Goal: Transaction & Acquisition: Download file/media

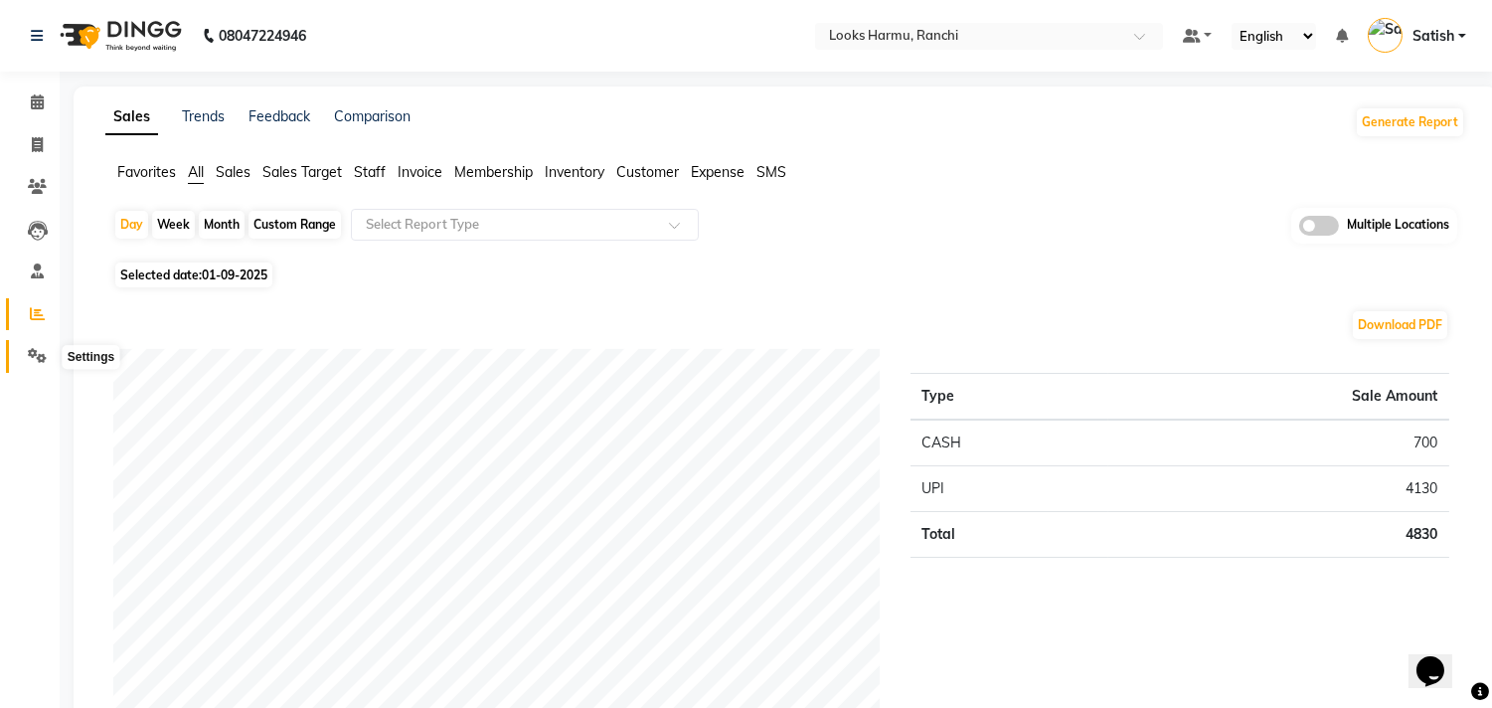
click at [34, 350] on icon at bounding box center [37, 355] width 19 height 15
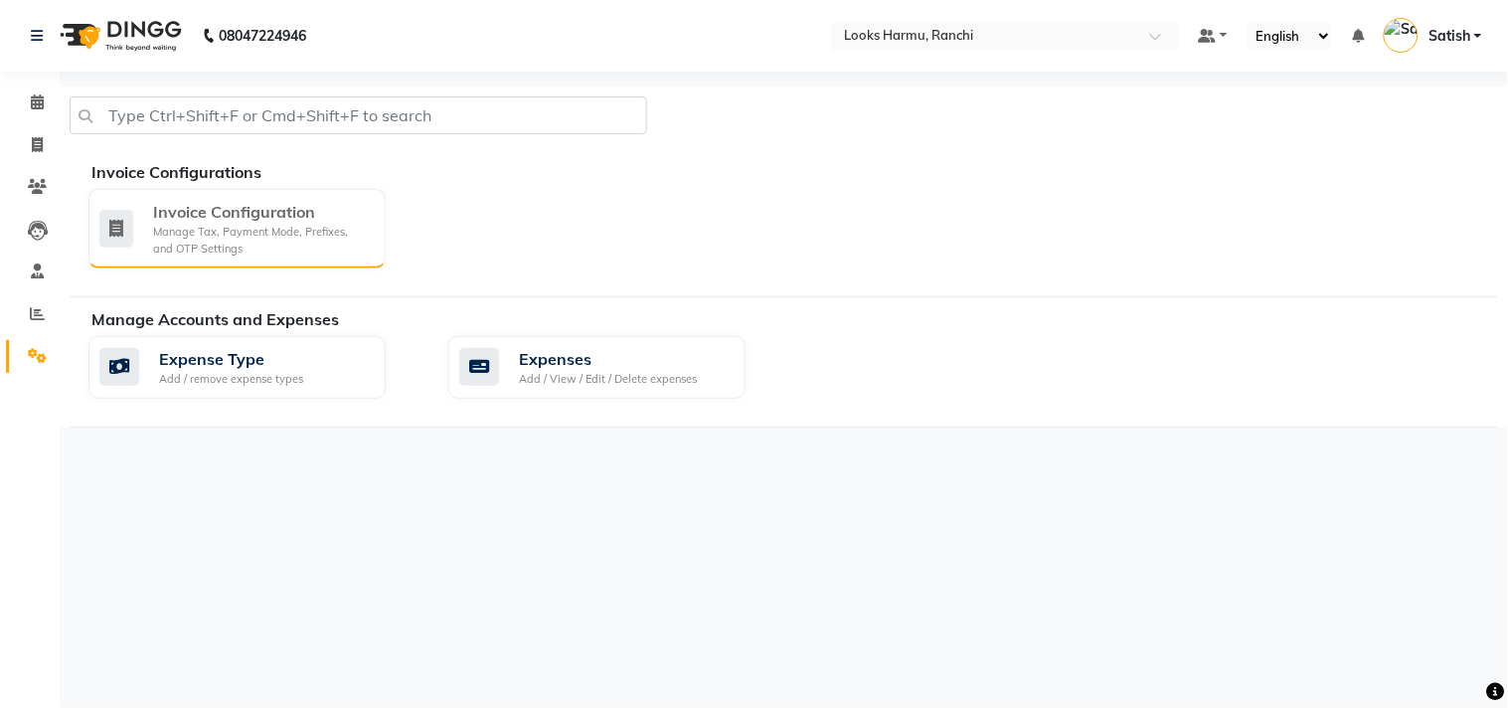
click at [207, 227] on div "Manage Tax, Payment Mode, Prefixes, and OTP Settings" at bounding box center [261, 240] width 217 height 33
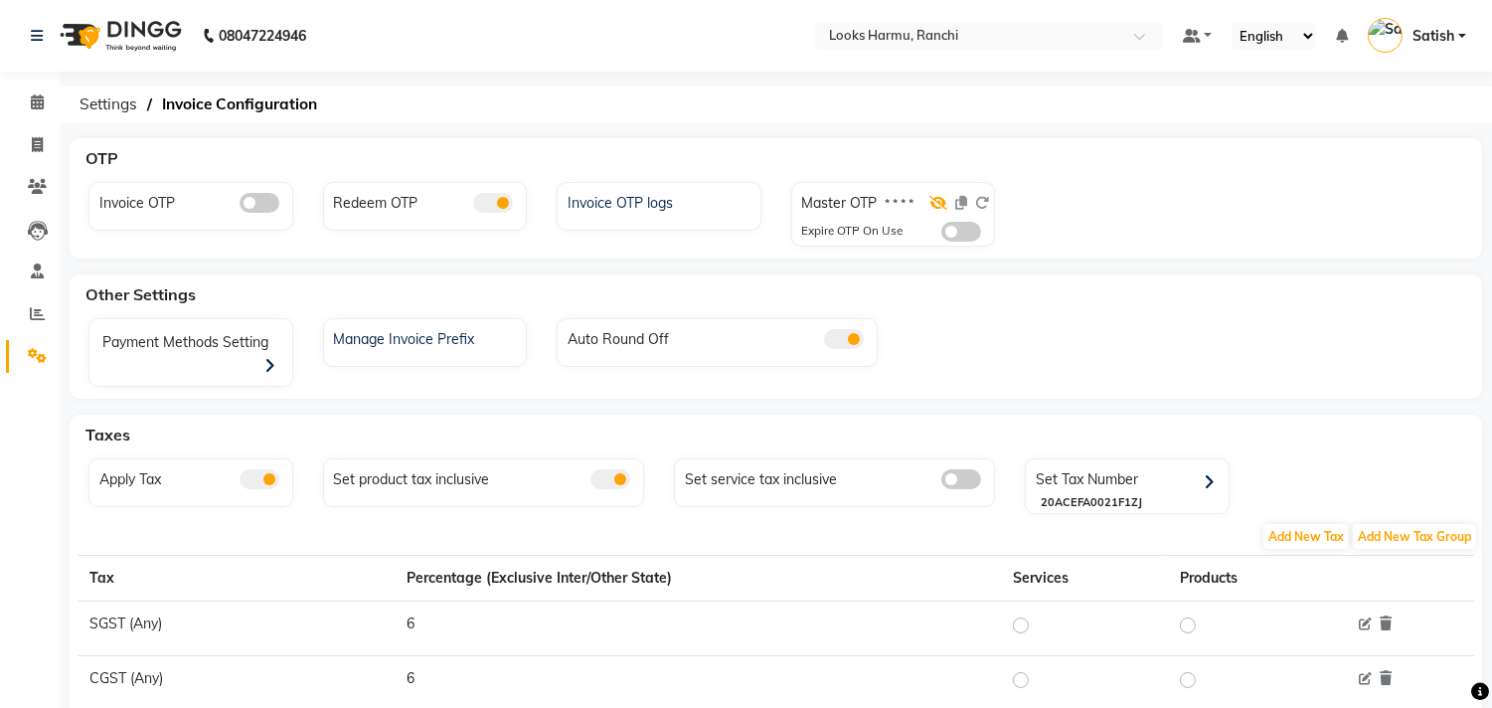
click at [934, 203] on icon at bounding box center [938, 203] width 18 height 14
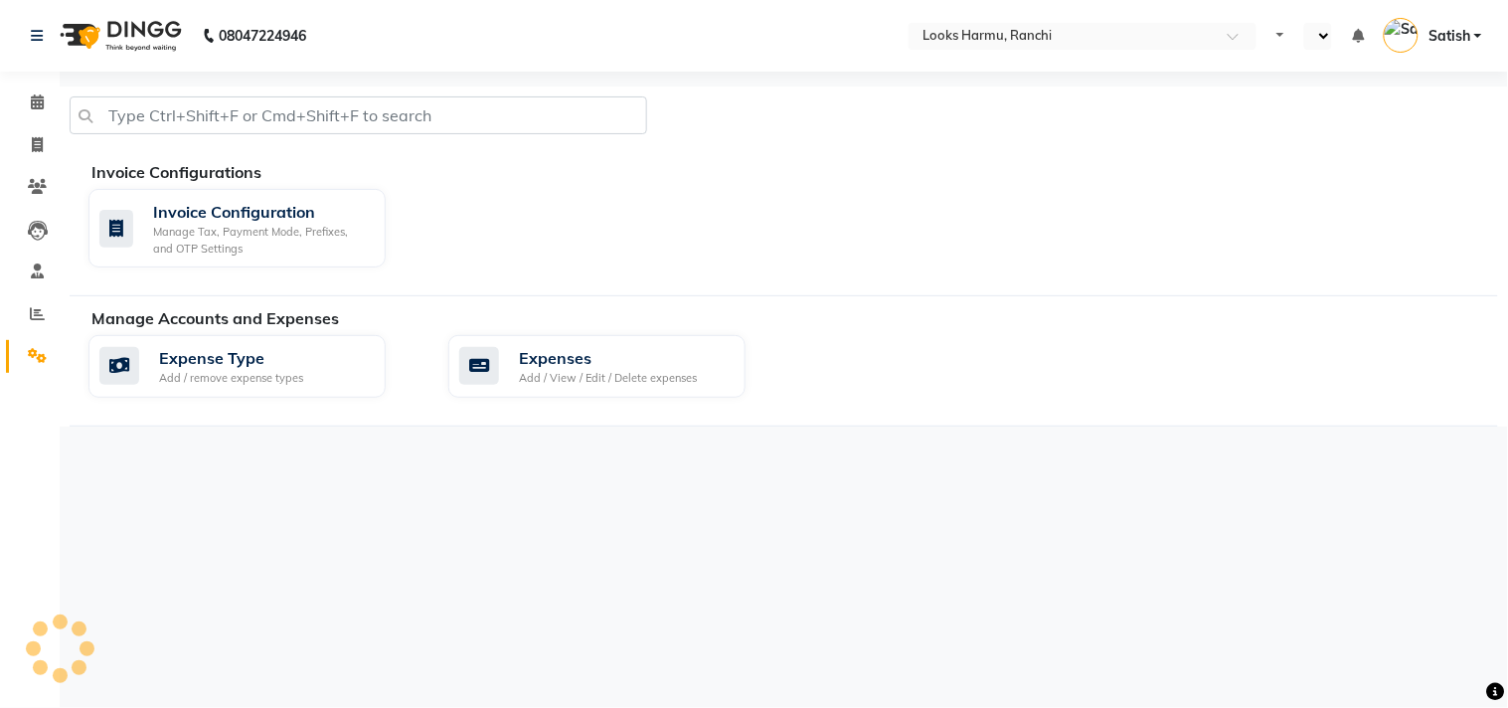
select select "en"
click at [42, 272] on icon at bounding box center [37, 270] width 13 height 15
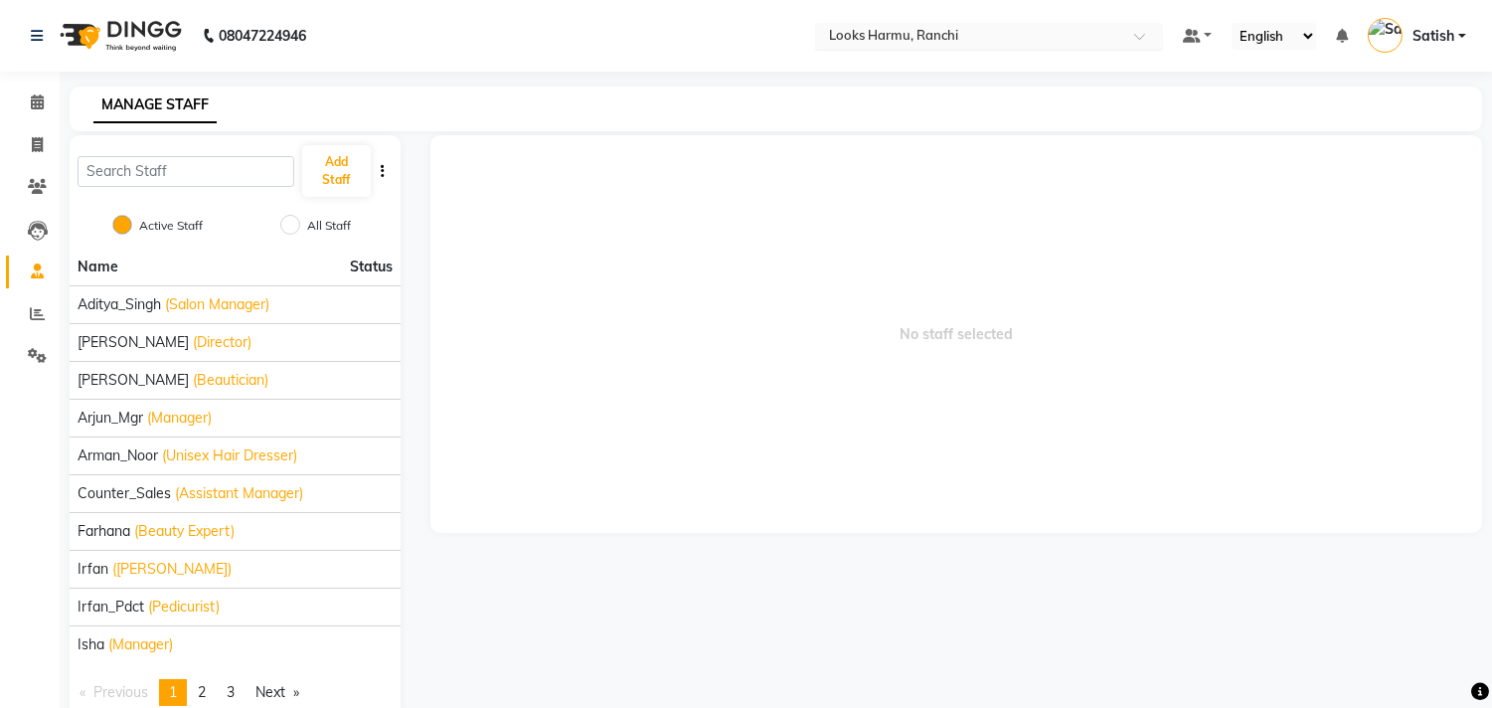
click at [982, 34] on input "text" at bounding box center [969, 38] width 288 height 20
type input "malch"
click at [987, 56] on div "Looks Prive Malcha Marg, New Delhi" at bounding box center [989, 68] width 346 height 36
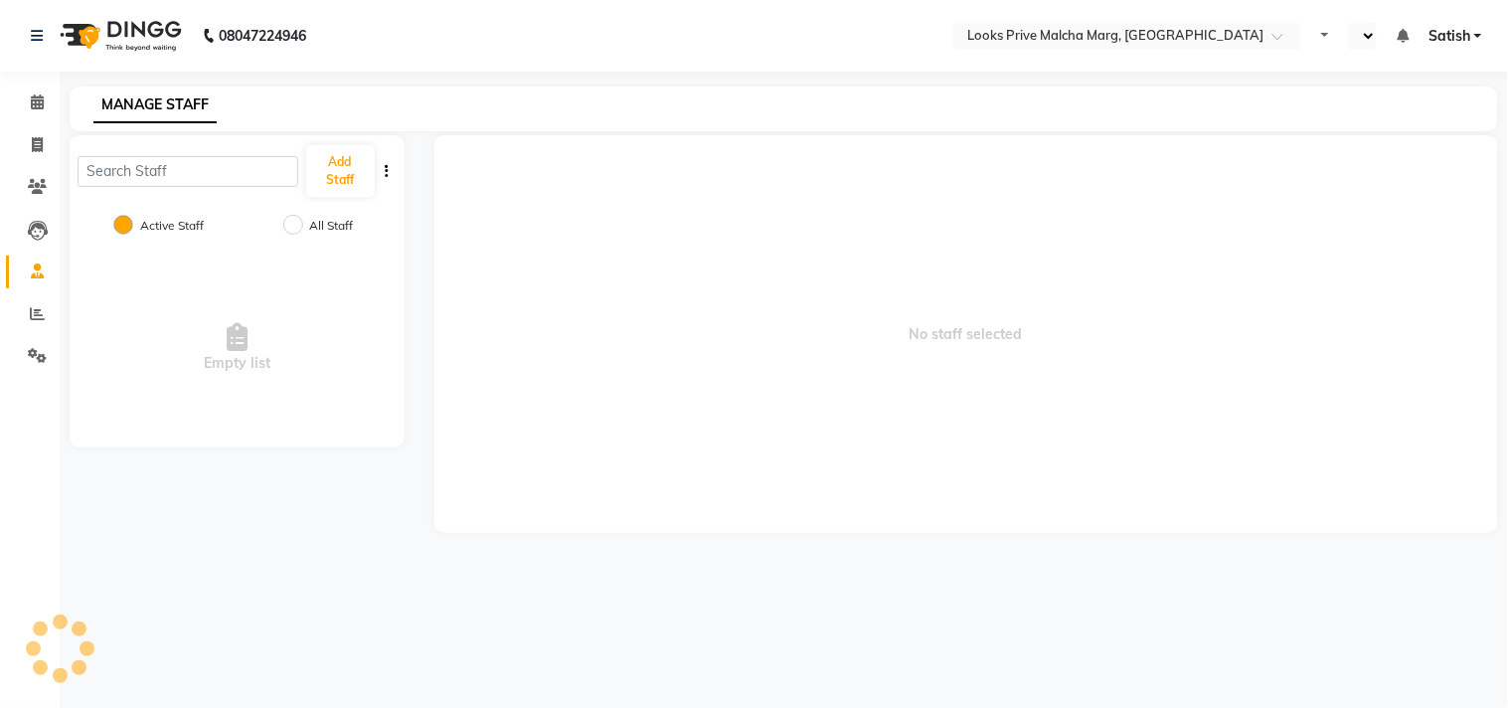
select select "en"
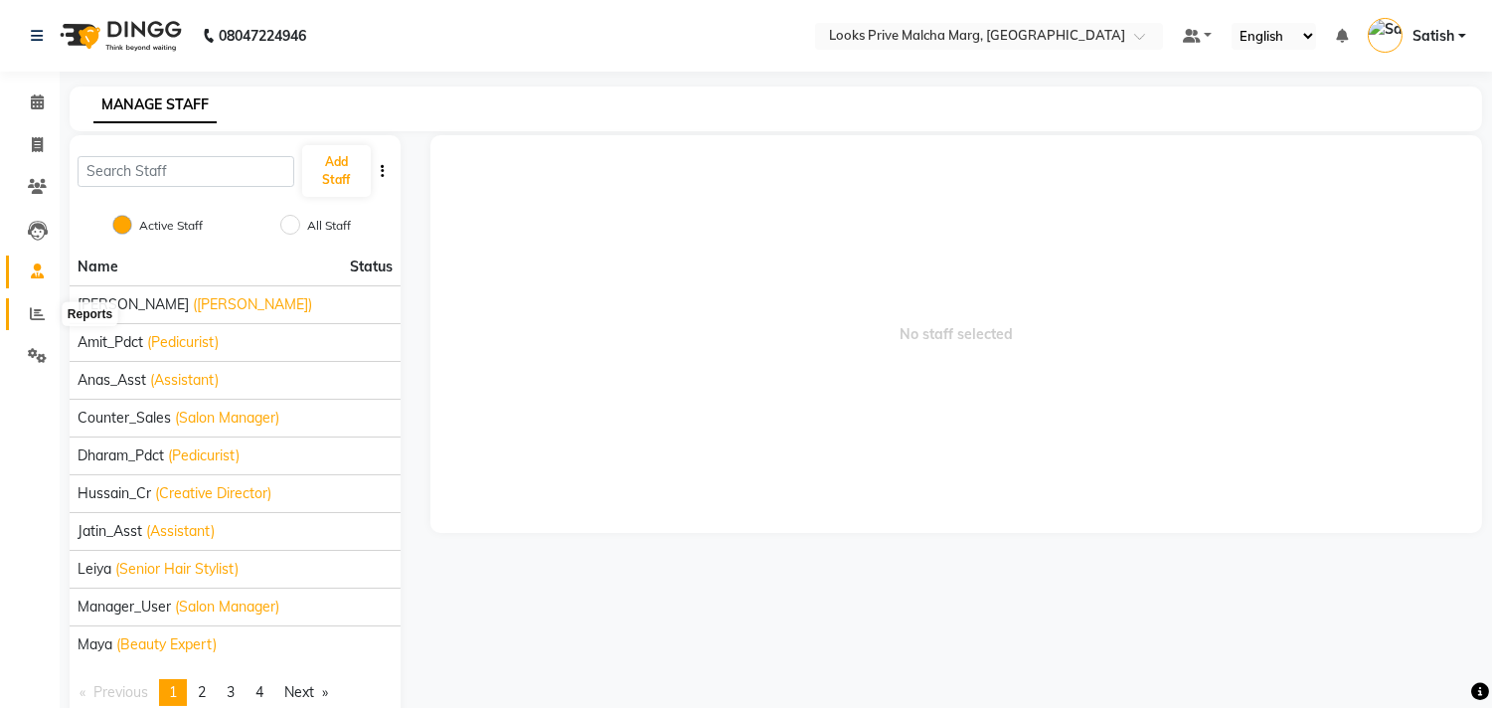
drag, startPoint x: 40, startPoint y: 318, endPoint x: 60, endPoint y: 319, distance: 19.9
click at [37, 318] on icon at bounding box center [37, 313] width 15 height 15
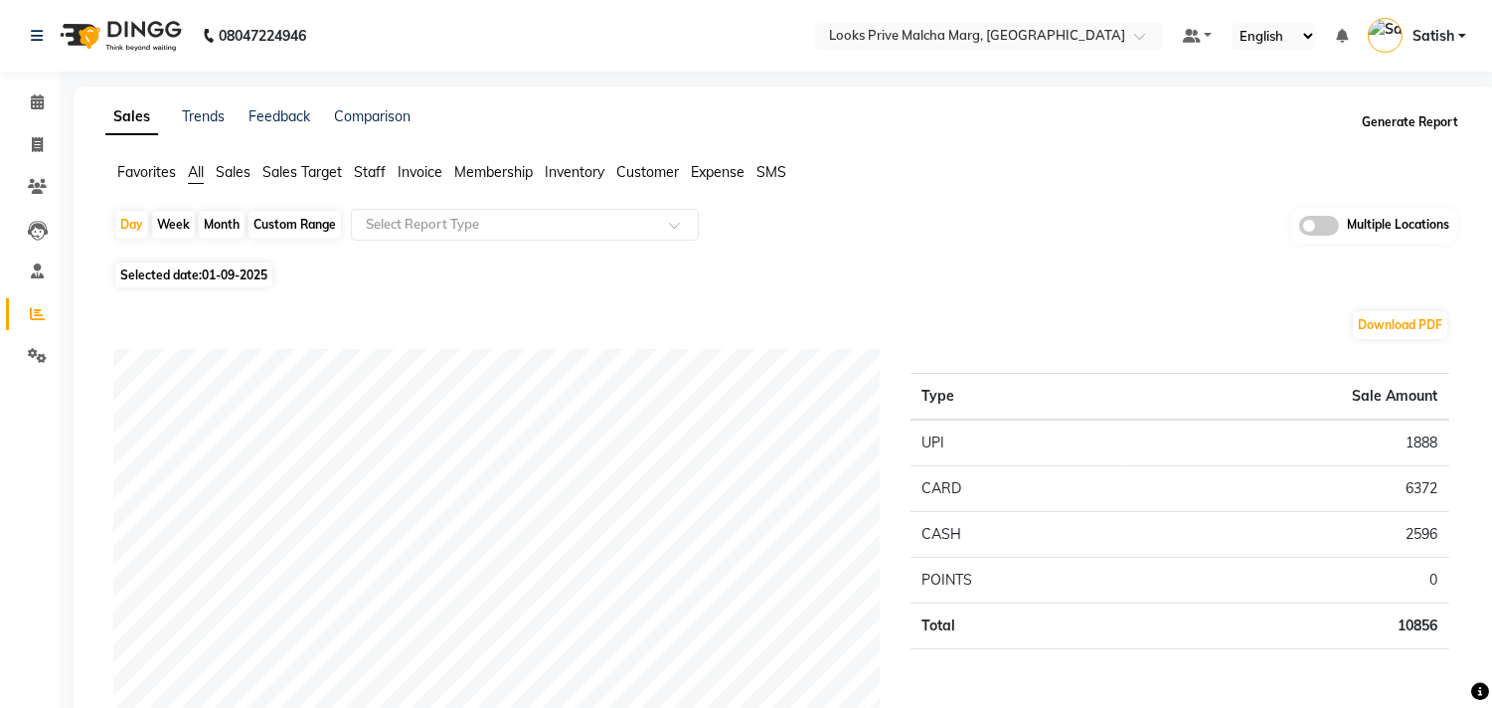
click at [1386, 117] on button "Generate Report" at bounding box center [1410, 122] width 106 height 28
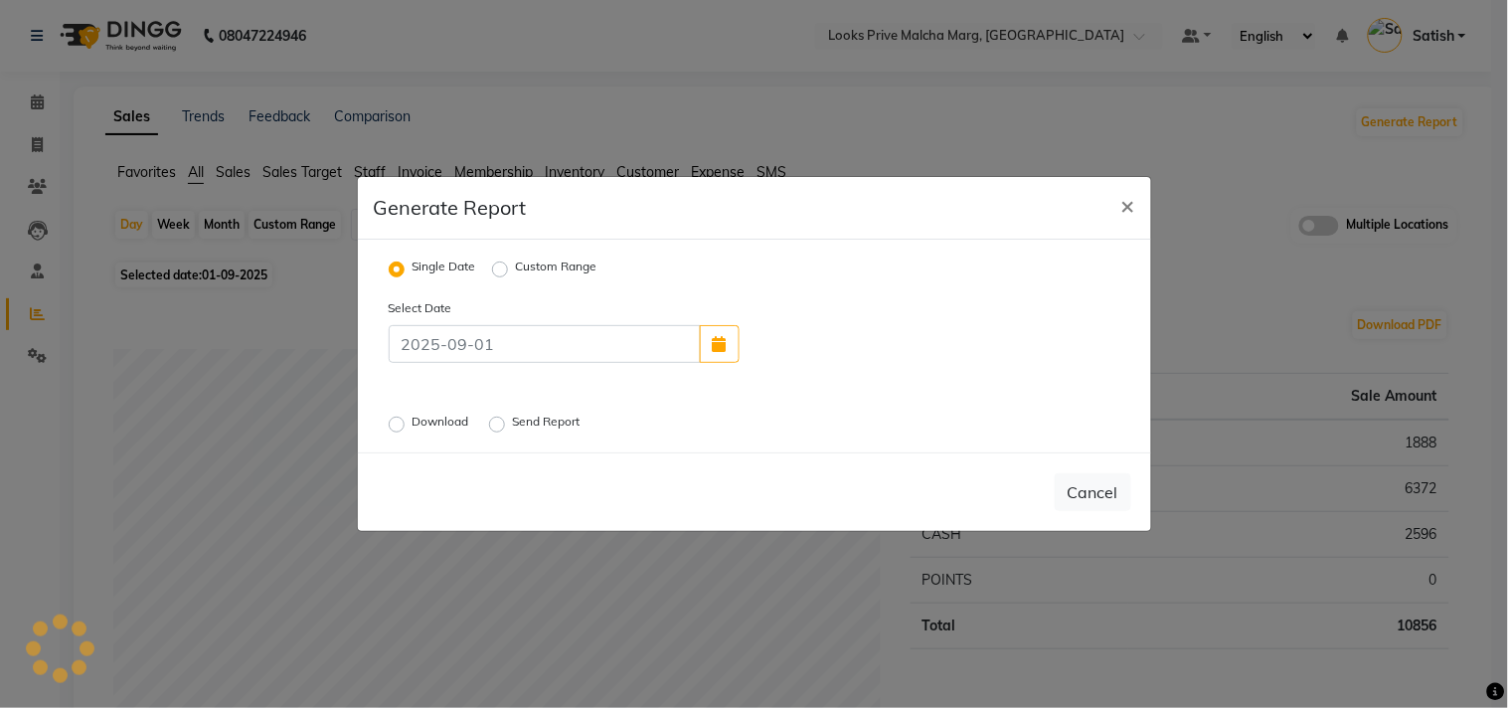
click at [516, 269] on label "Custom Range" at bounding box center [557, 269] width 82 height 24
click at [496, 269] on input "Custom Range" at bounding box center [503, 269] width 14 height 14
radio input "true"
select select "9"
select select "2025"
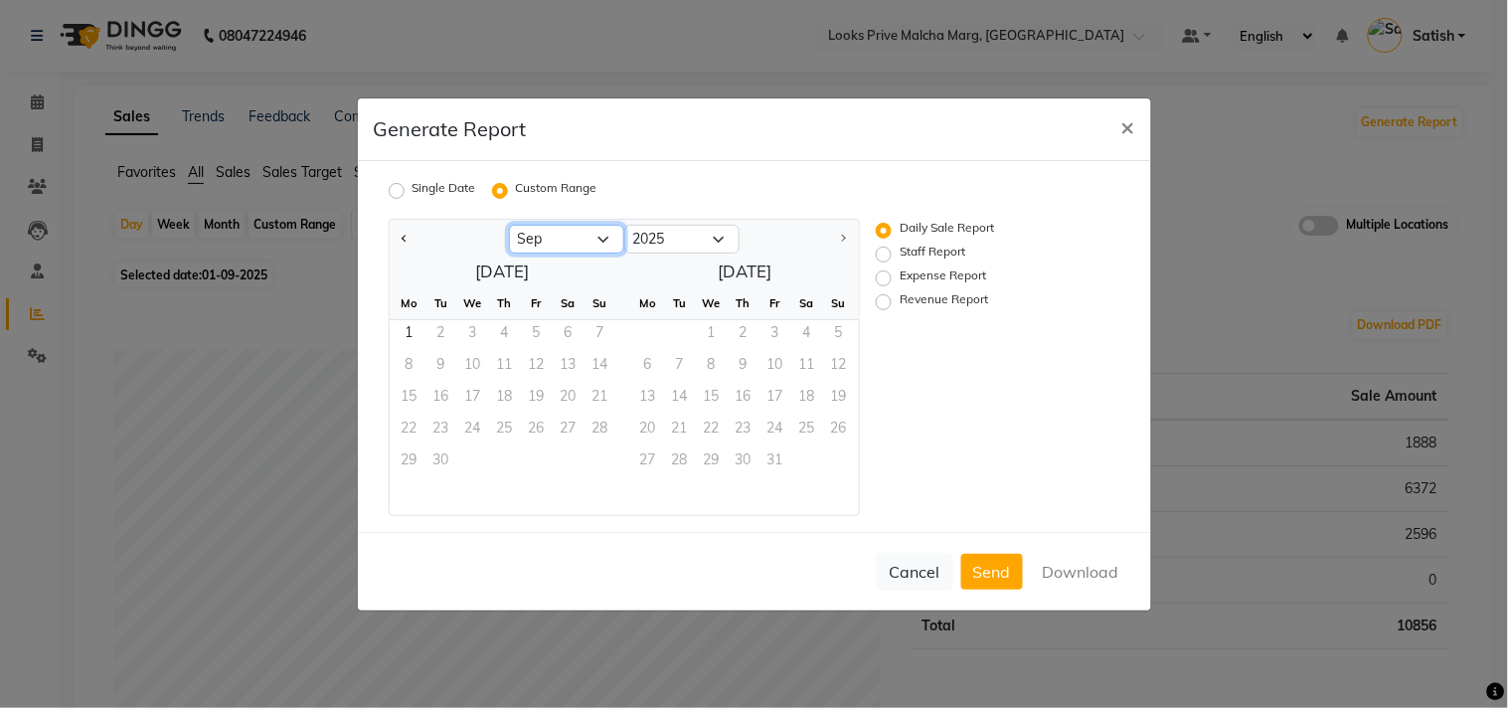
click at [540, 240] on select "Jan Feb Mar Apr May Jun Jul Aug Sep" at bounding box center [566, 240] width 115 height 30
select select "8"
click at [509, 225] on select "Jan Feb Mar Apr May Jun Jul Aug Sep" at bounding box center [566, 240] width 115 height 30
click at [521, 320] on span "1" at bounding box center [537, 336] width 32 height 32
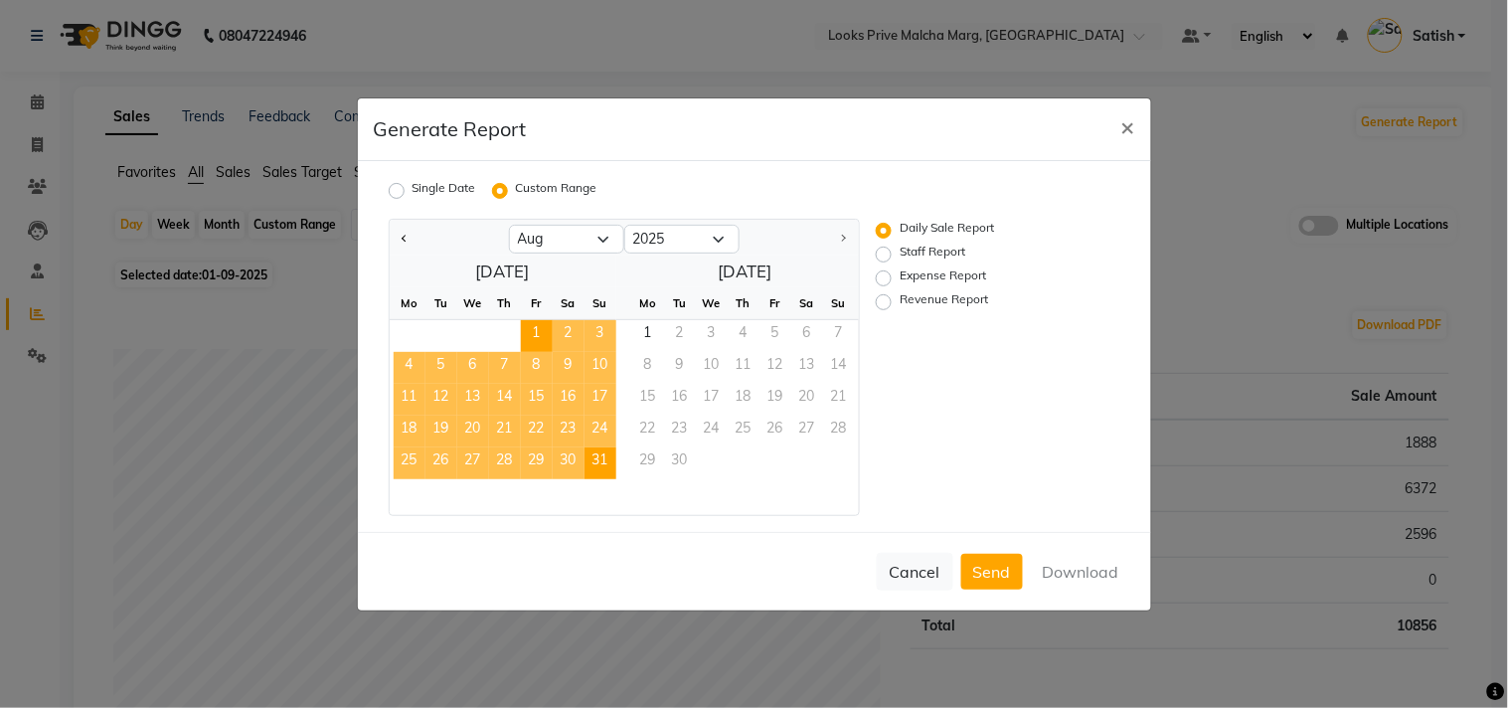
click at [593, 459] on span "31" at bounding box center [601, 463] width 32 height 32
click at [900, 275] on label "Expense Report" at bounding box center [943, 278] width 86 height 24
click at [890, 275] on input "Expense Report" at bounding box center [887, 277] width 14 height 14
radio input "true"
click at [1089, 569] on button "Download" at bounding box center [1081, 572] width 100 height 36
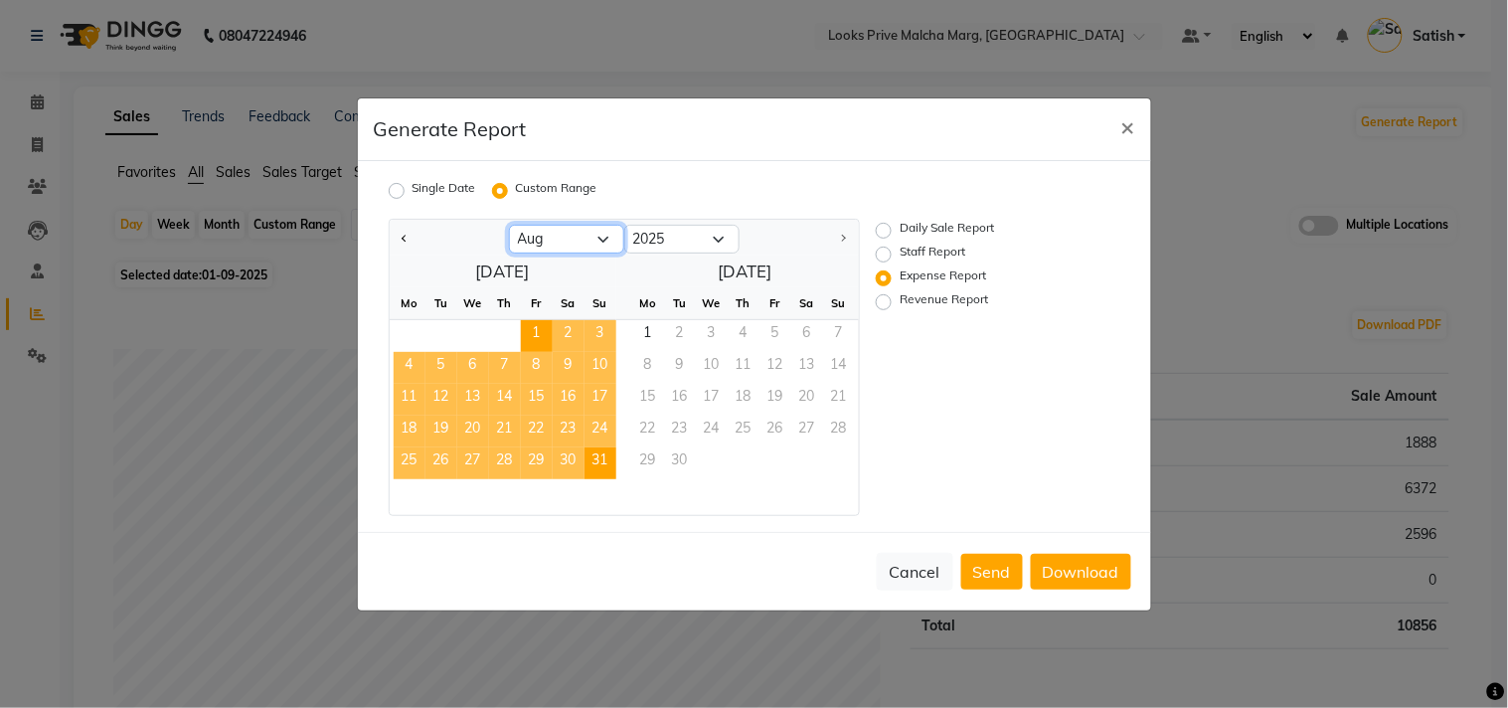
click at [577, 235] on select "Jan Feb Mar Apr May Jun [DATE] Aug Sep" at bounding box center [566, 240] width 115 height 30
select select "7"
click at [509, 225] on select "Jan Feb Mar Apr May Jun [DATE] Aug Sep" at bounding box center [566, 240] width 115 height 30
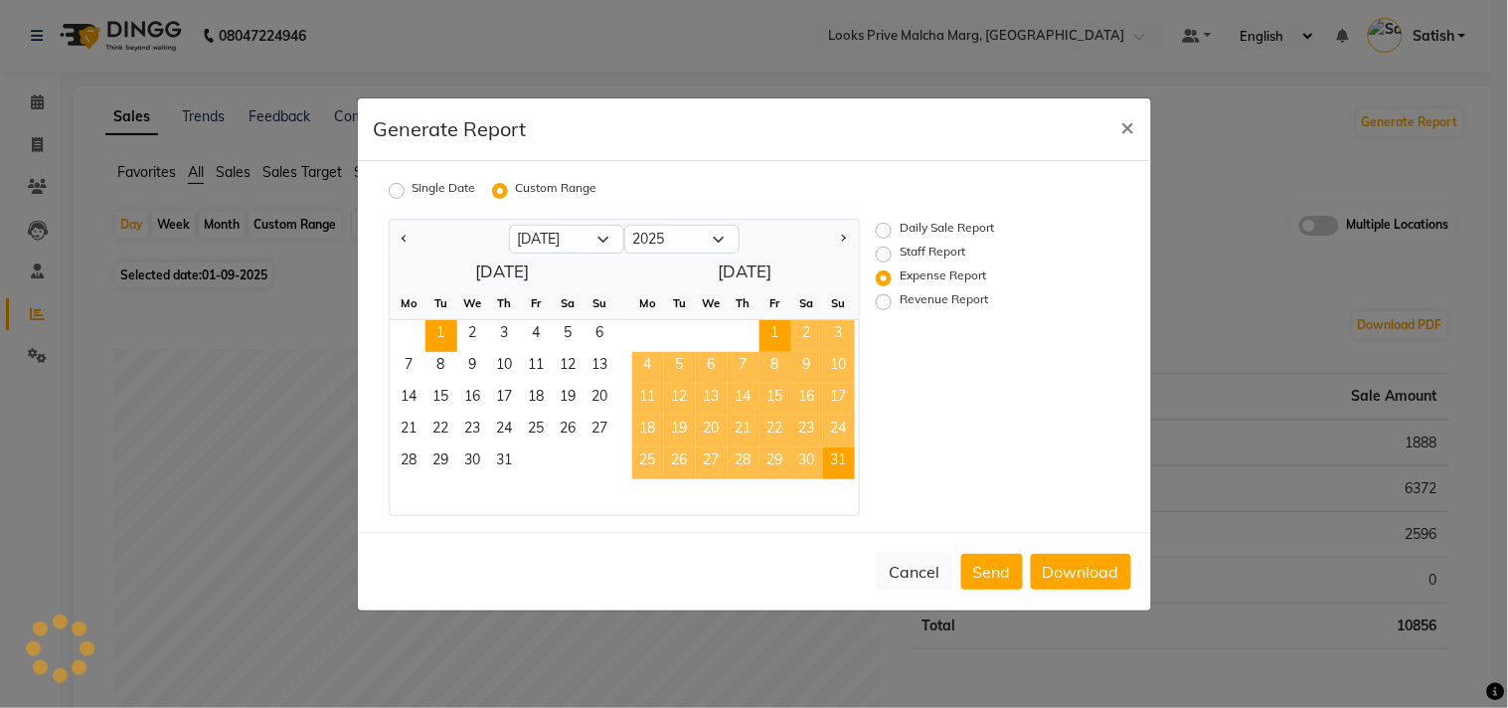
click at [450, 326] on span "1" at bounding box center [441, 336] width 32 height 32
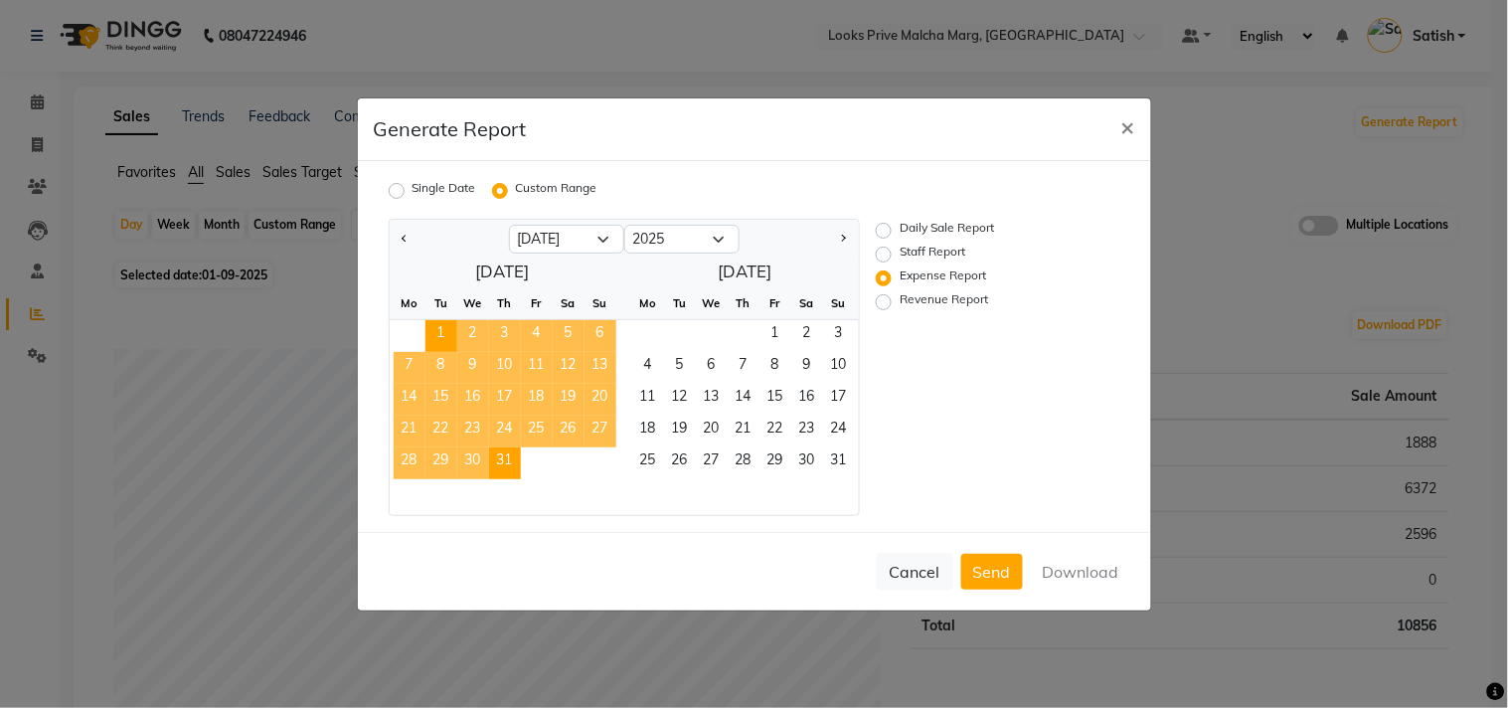
click at [499, 463] on span "31" at bounding box center [505, 463] width 32 height 32
click at [1070, 573] on button "Download" at bounding box center [1081, 572] width 100 height 36
click at [1125, 114] on span "×" at bounding box center [1128, 126] width 14 height 30
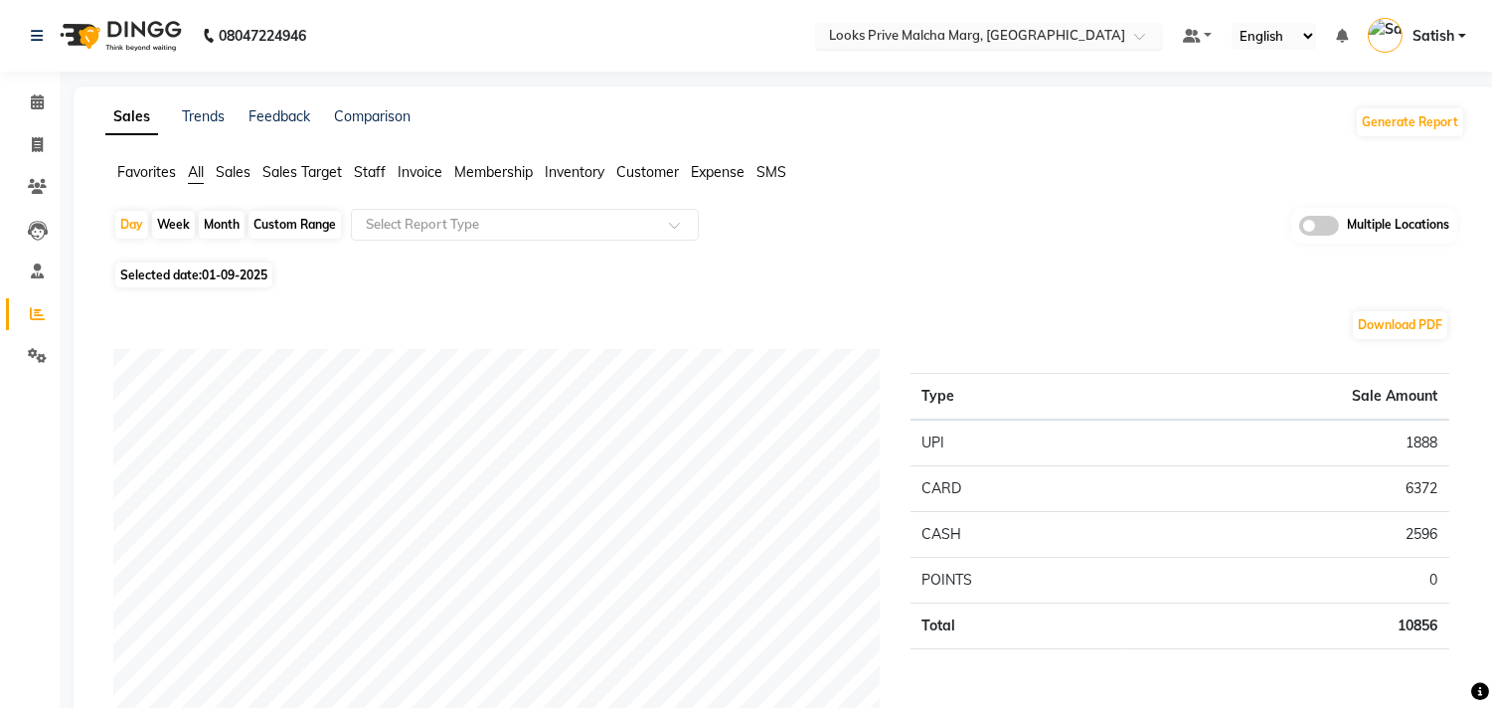
click at [974, 32] on input "text" at bounding box center [969, 38] width 288 height 20
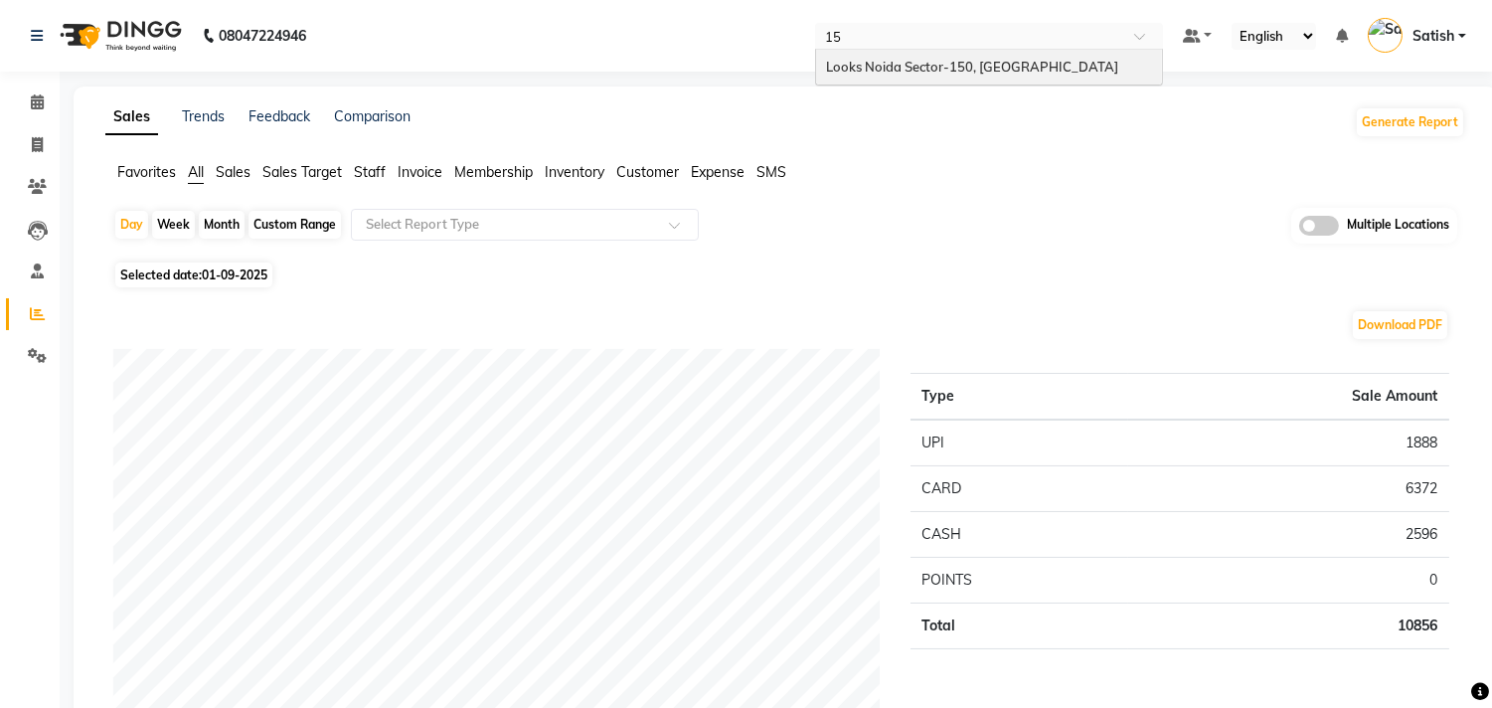
type input "150"
click at [976, 64] on span "Looks Noida Sector-150, [GEOGRAPHIC_DATA]" at bounding box center [972, 67] width 292 height 16
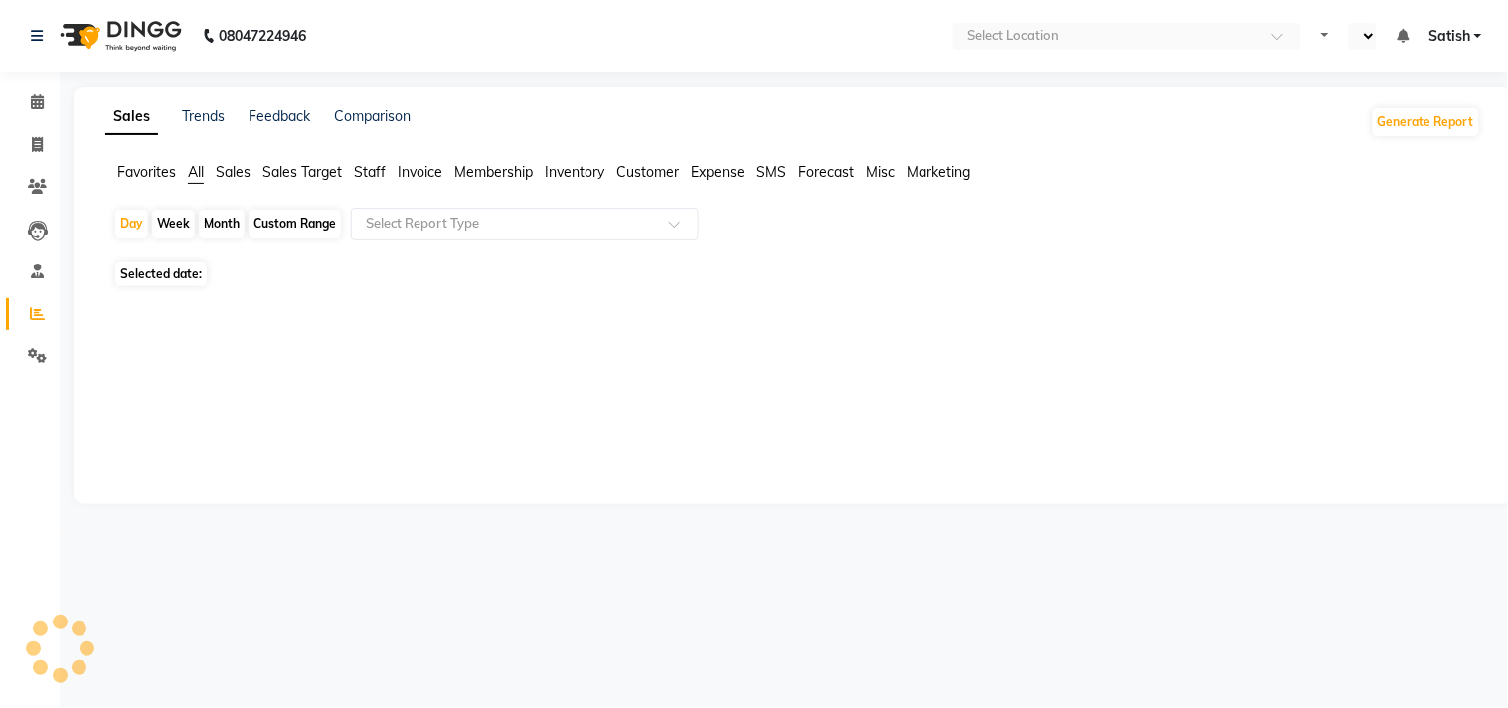
select select "en"
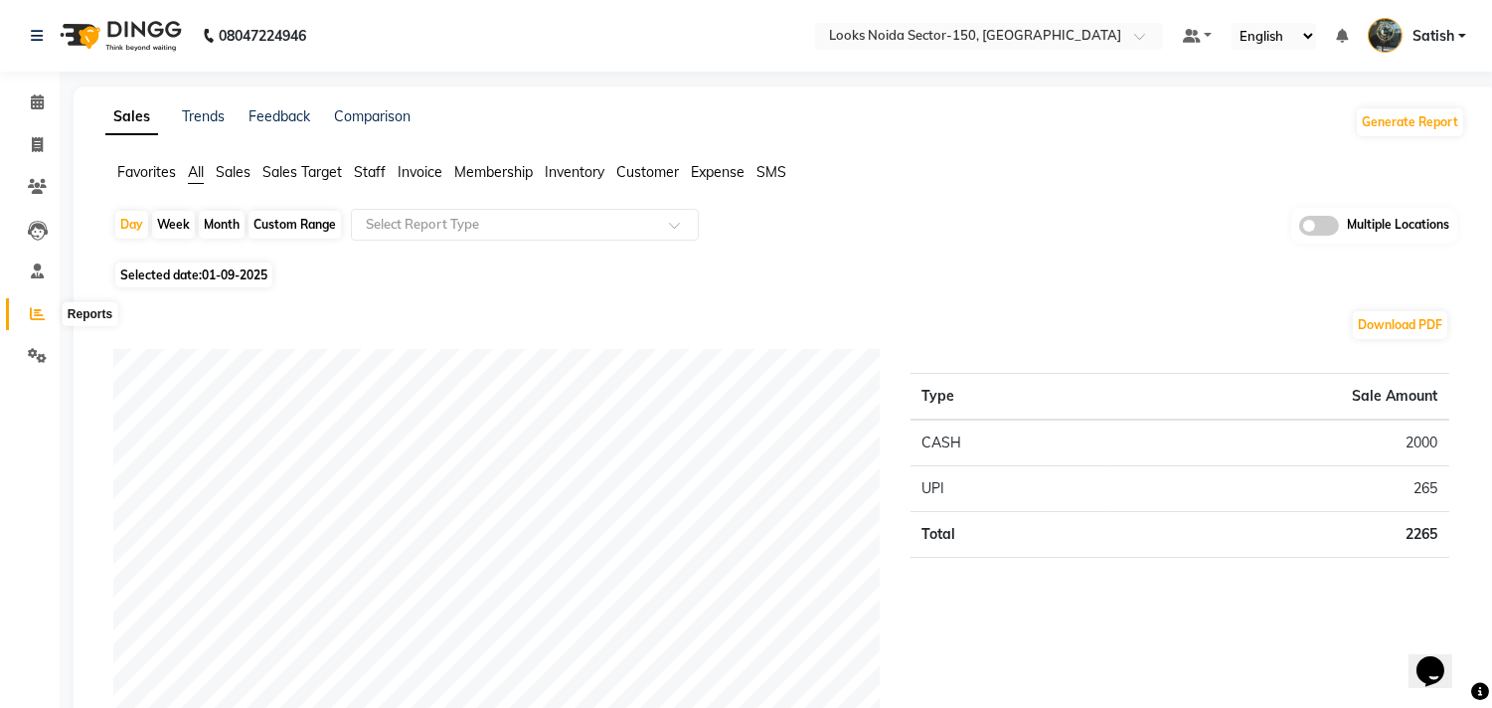
click at [34, 308] on icon at bounding box center [37, 313] width 15 height 15
click at [1390, 120] on button "Generate Report" at bounding box center [1410, 122] width 106 height 28
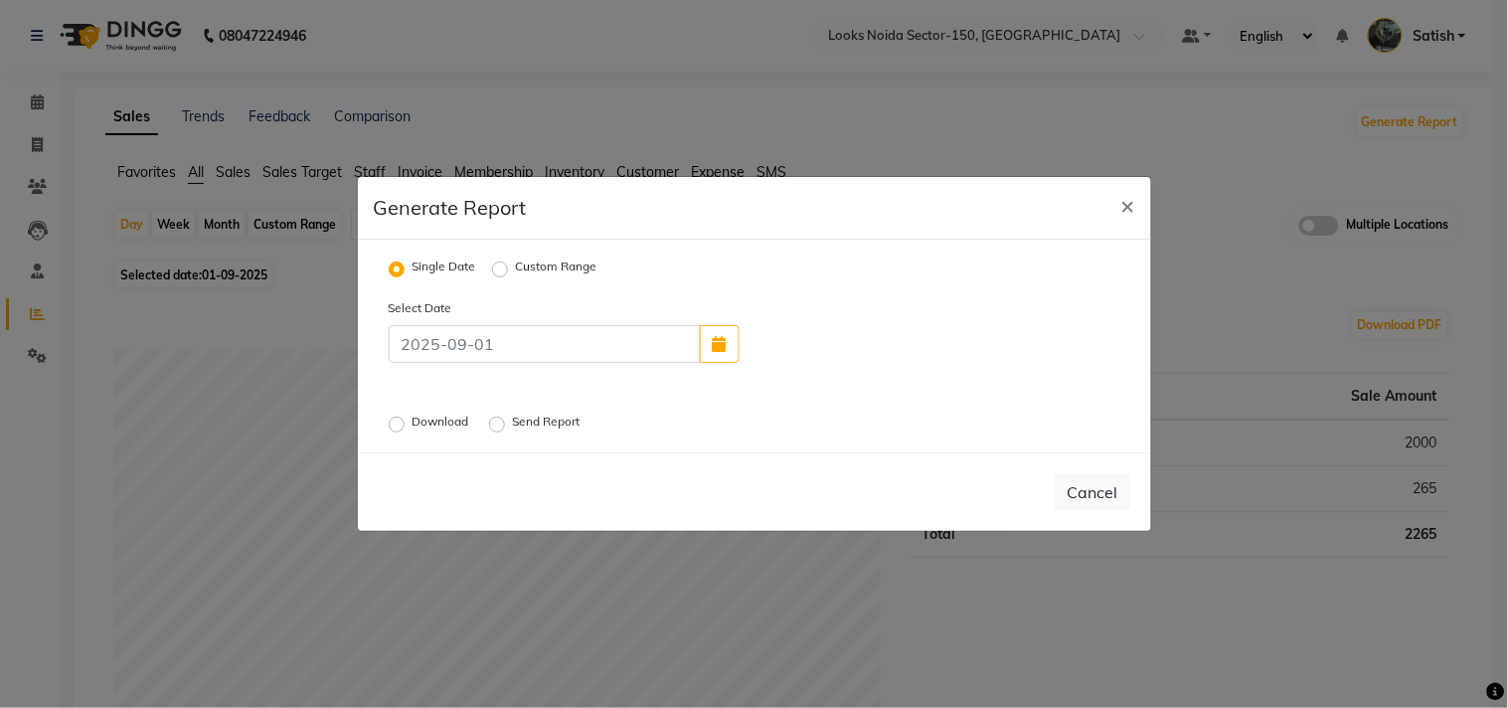
click at [516, 266] on label "Custom Range" at bounding box center [557, 269] width 82 height 24
click at [497, 266] on input "Custom Range" at bounding box center [503, 269] width 14 height 14
radio input "true"
select select "9"
select select "2025"
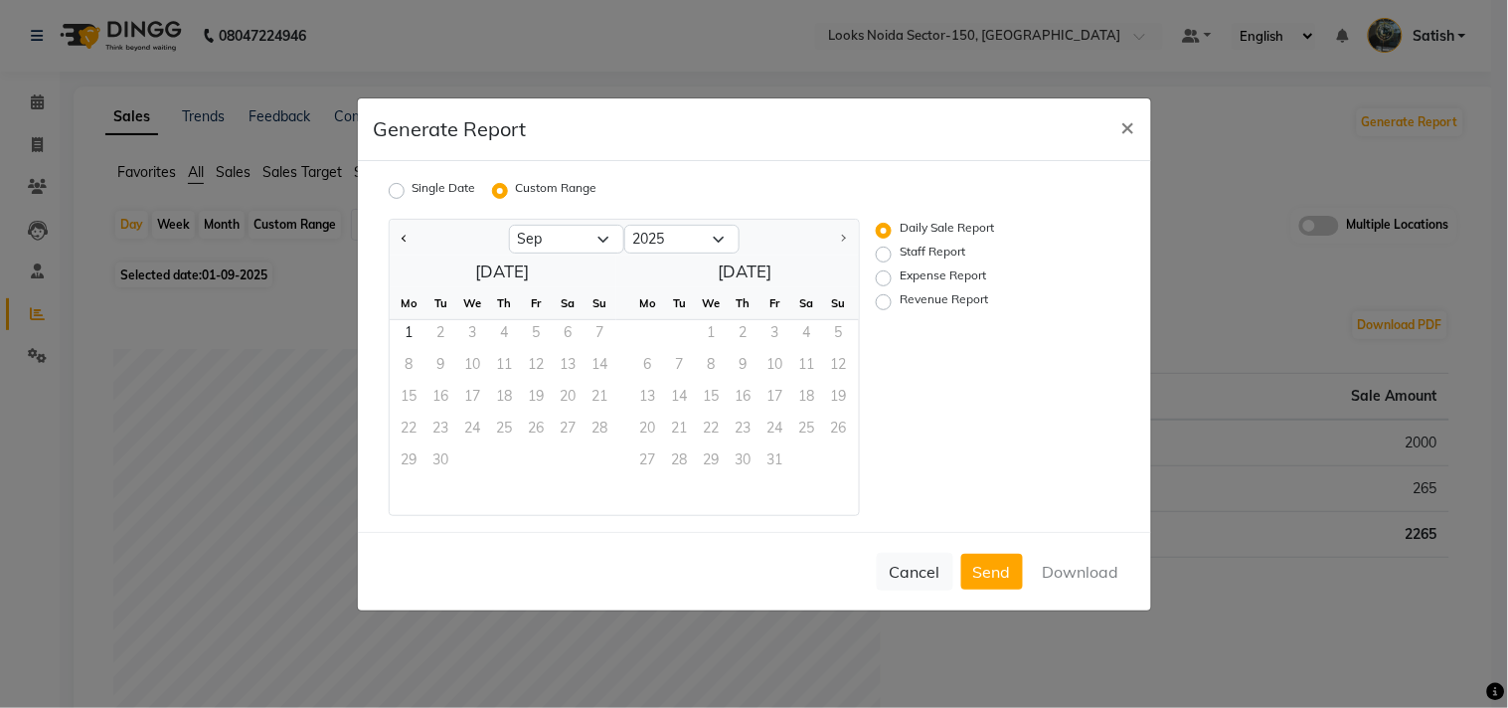
click at [900, 251] on label "Staff Report" at bounding box center [933, 255] width 66 height 24
click at [887, 251] on input "Staff Report" at bounding box center [887, 254] width 14 height 14
radio input "true"
click at [559, 236] on select "Jan Feb Mar Apr May Jun [DATE] Aug Sep" at bounding box center [566, 240] width 115 height 30
select select "8"
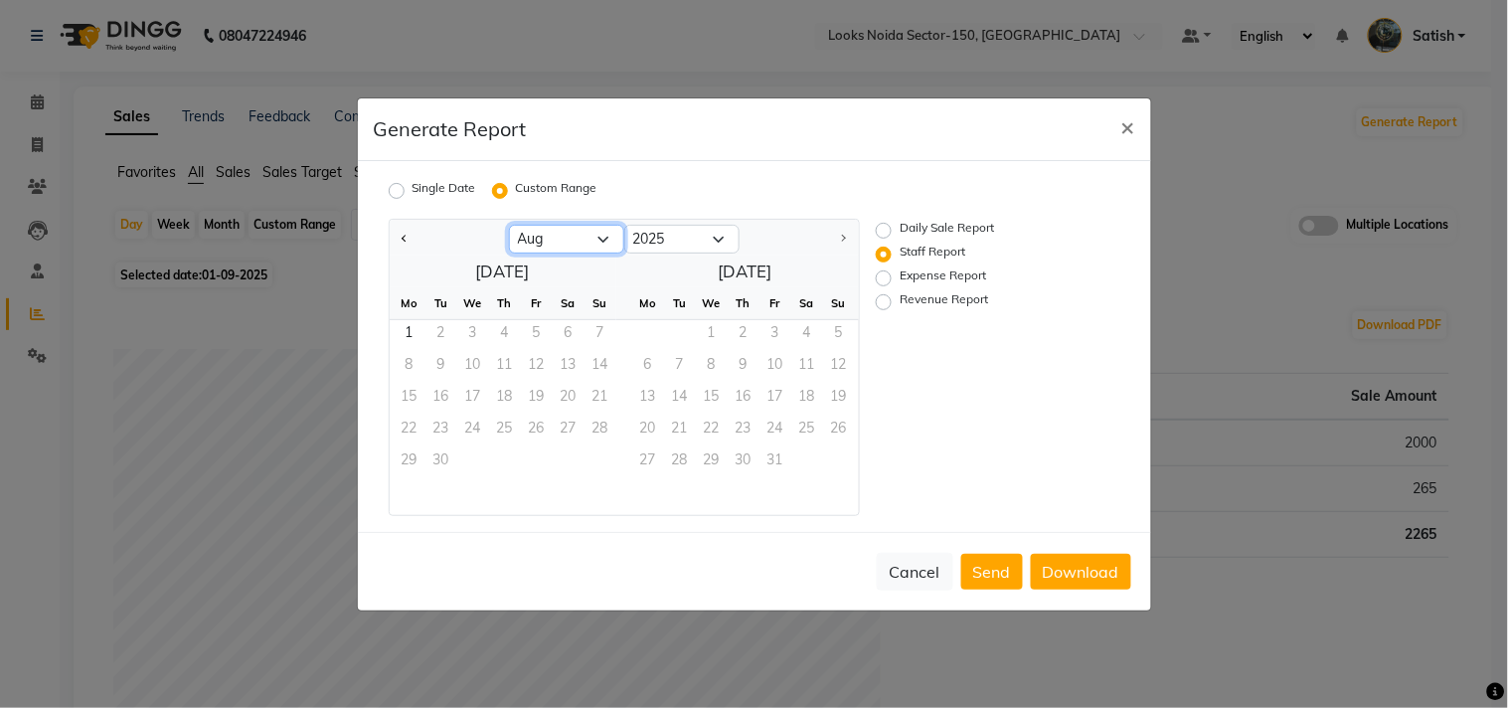
click at [509, 225] on select "Jan Feb Mar Apr May Jun [DATE] Aug Sep" at bounding box center [566, 240] width 115 height 30
click at [531, 321] on span "1" at bounding box center [537, 336] width 32 height 32
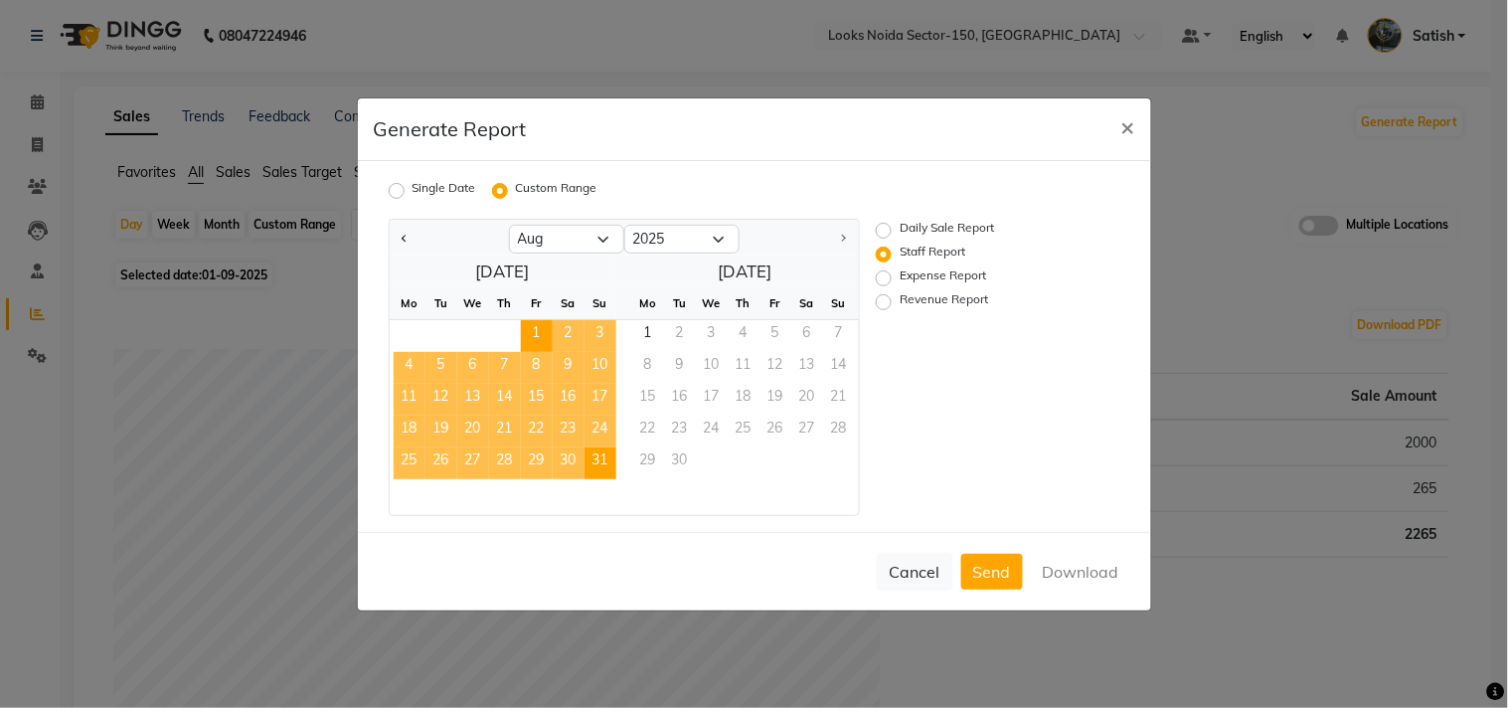
click at [596, 459] on span "31" at bounding box center [601, 463] width 32 height 32
click at [1097, 562] on button "Download" at bounding box center [1081, 572] width 100 height 36
click at [837, 136] on div "Generate Report ×" at bounding box center [754, 129] width 793 height 63
click at [1126, 120] on span "×" at bounding box center [1128, 126] width 14 height 30
